Goal: Information Seeking & Learning: Learn about a topic

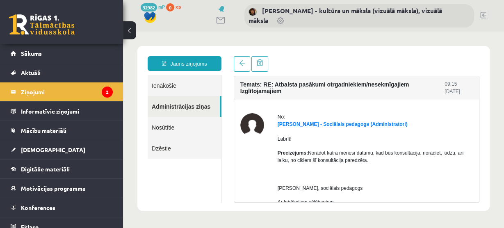
scroll to position [230, 0]
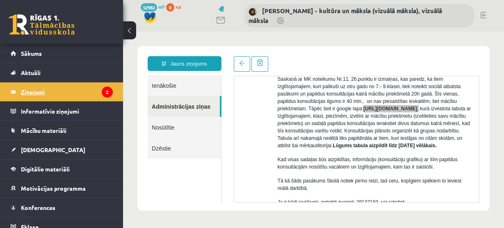
drag, startPoint x: 0, startPoint y: 0, endPoint x: 38, endPoint y: 92, distance: 99.4
click at [38, 92] on legend "Ziņojumi 2" at bounding box center [67, 91] width 92 height 19
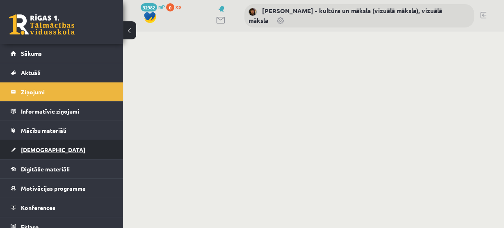
click at [35, 150] on span "[DEMOGRAPHIC_DATA]" at bounding box center [53, 149] width 64 height 7
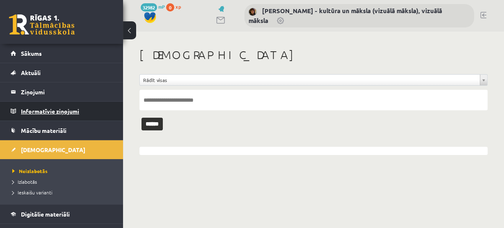
scroll to position [66, 0]
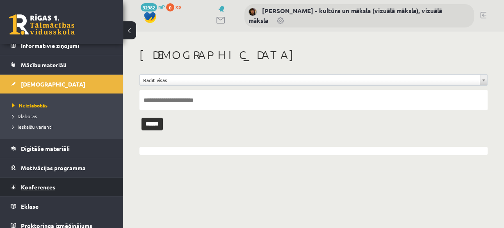
click at [44, 185] on span "Konferences" at bounding box center [38, 186] width 34 height 7
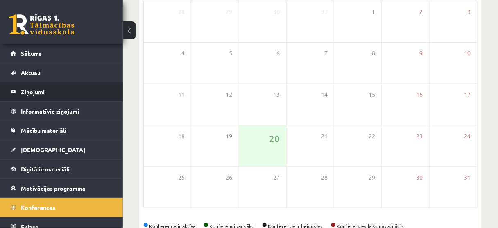
scroll to position [152, 0]
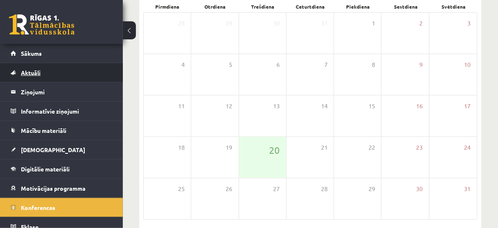
click at [33, 73] on span "Aktuāli" at bounding box center [31, 72] width 20 height 7
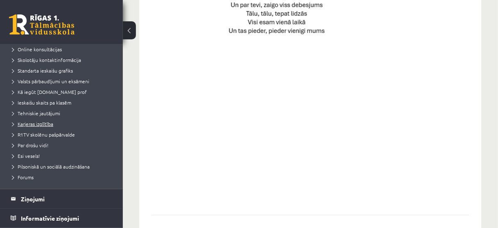
scroll to position [66, 0]
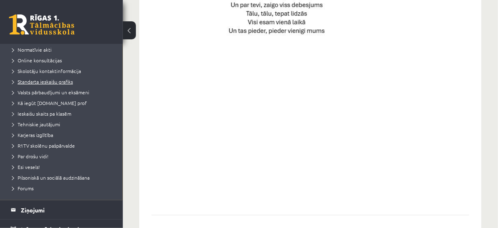
click at [57, 83] on span "Standarta ieskaišu grafiks" at bounding box center [42, 81] width 61 height 7
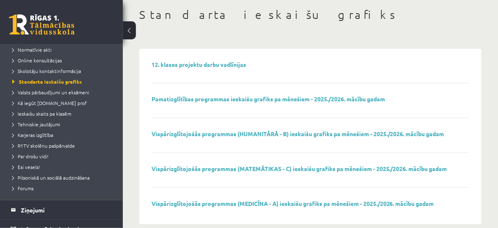
scroll to position [52, 0]
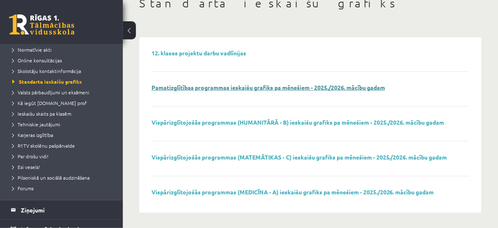
click at [245, 87] on link "Pamatizglītības programmas ieskaišu grafiks pa mēnešiem - 2025./2026. mācību ga…" at bounding box center [269, 87] width 234 height 7
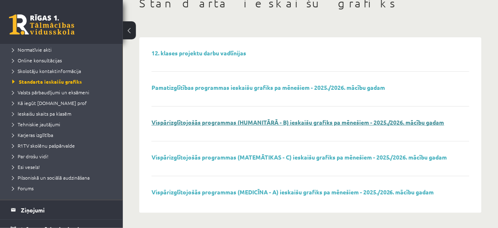
click at [231, 123] on link "Vispārizglītojošās programmas (HUMANITĀRĀ - B) ieskaišu grafiks pa mēnešiem - 2…" at bounding box center [298, 121] width 293 height 7
